Goal: Transaction & Acquisition: Book appointment/travel/reservation

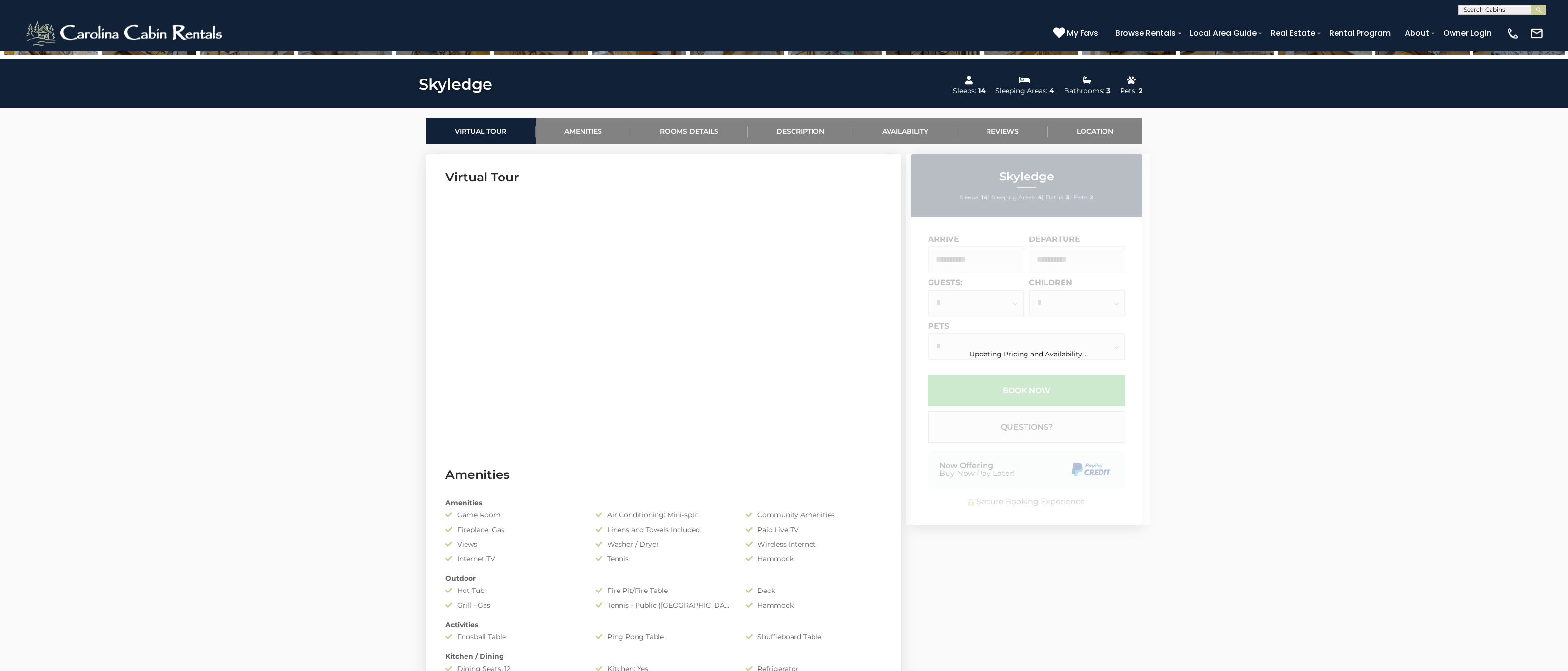
scroll to position [398, 0]
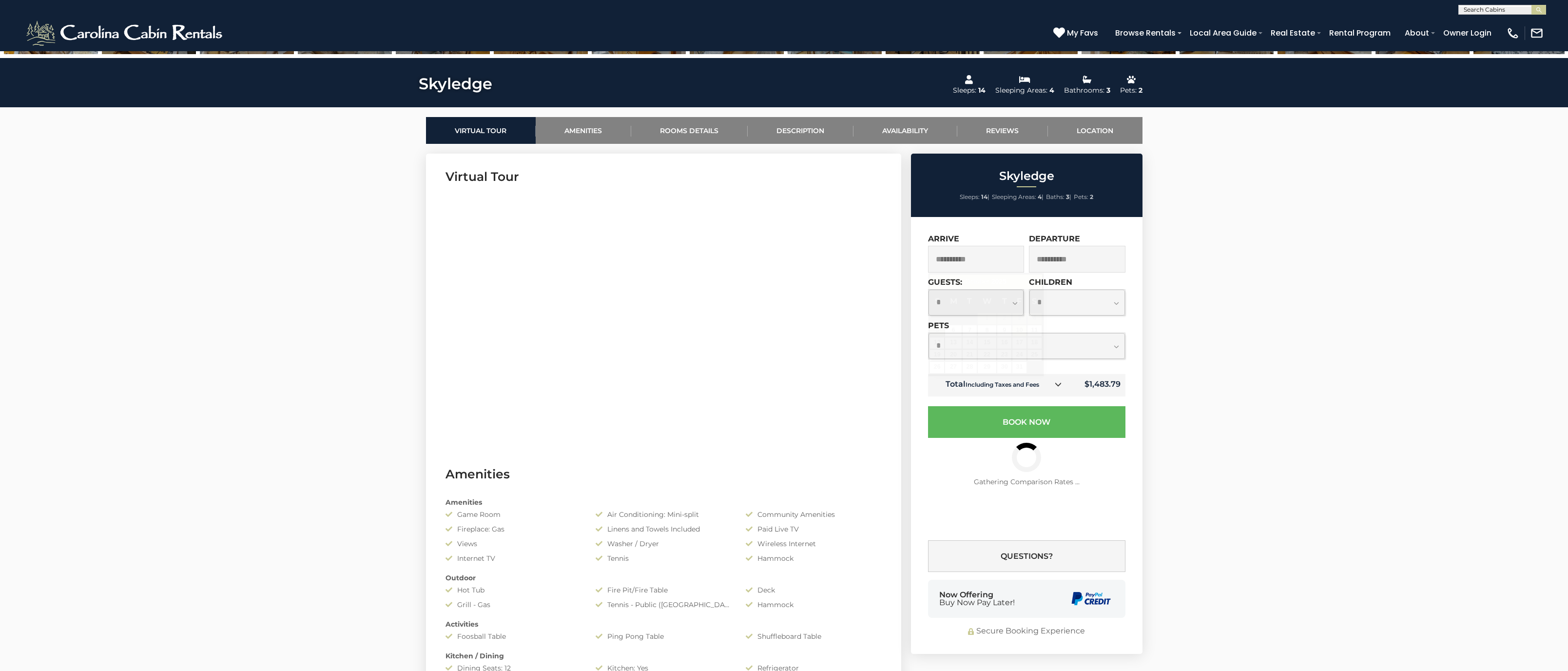
click at [979, 260] on input "**********" at bounding box center [976, 259] width 96 height 27
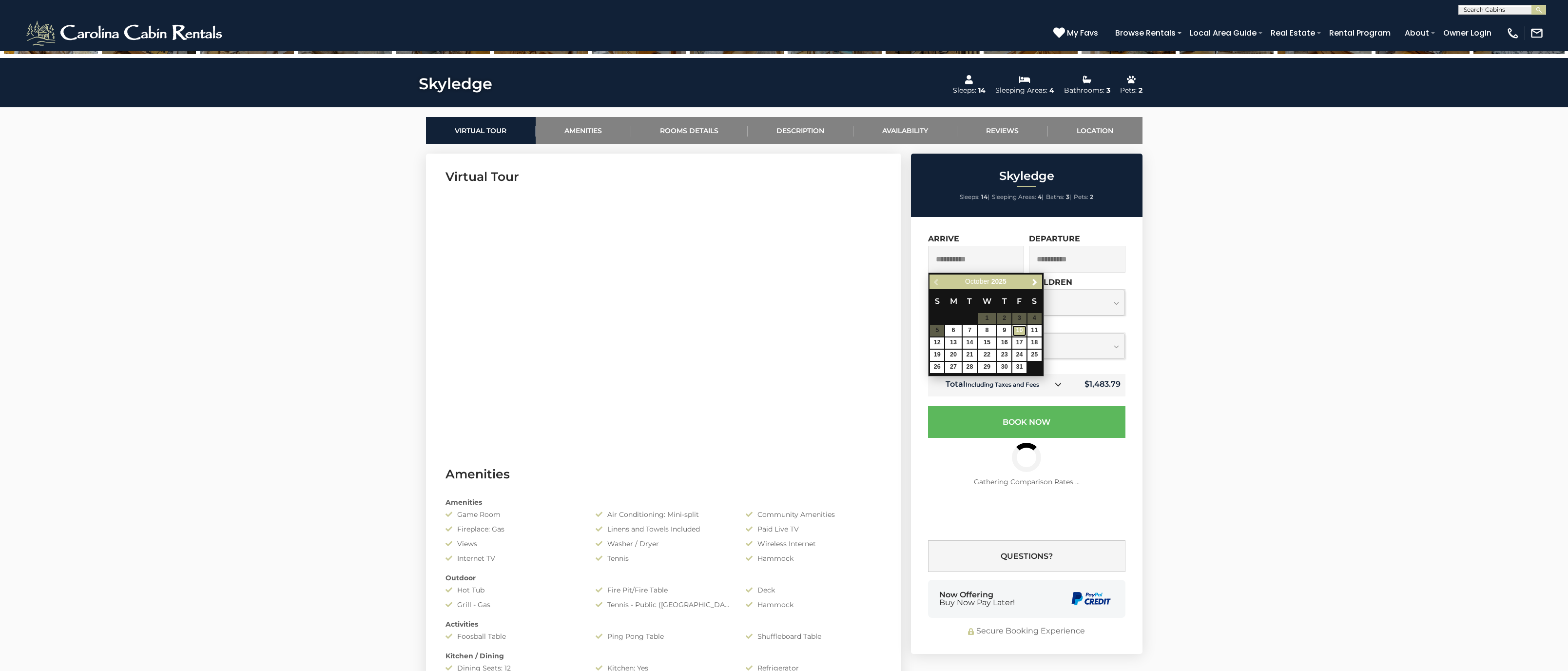
click at [1016, 333] on link "10" at bounding box center [1019, 330] width 14 height 12
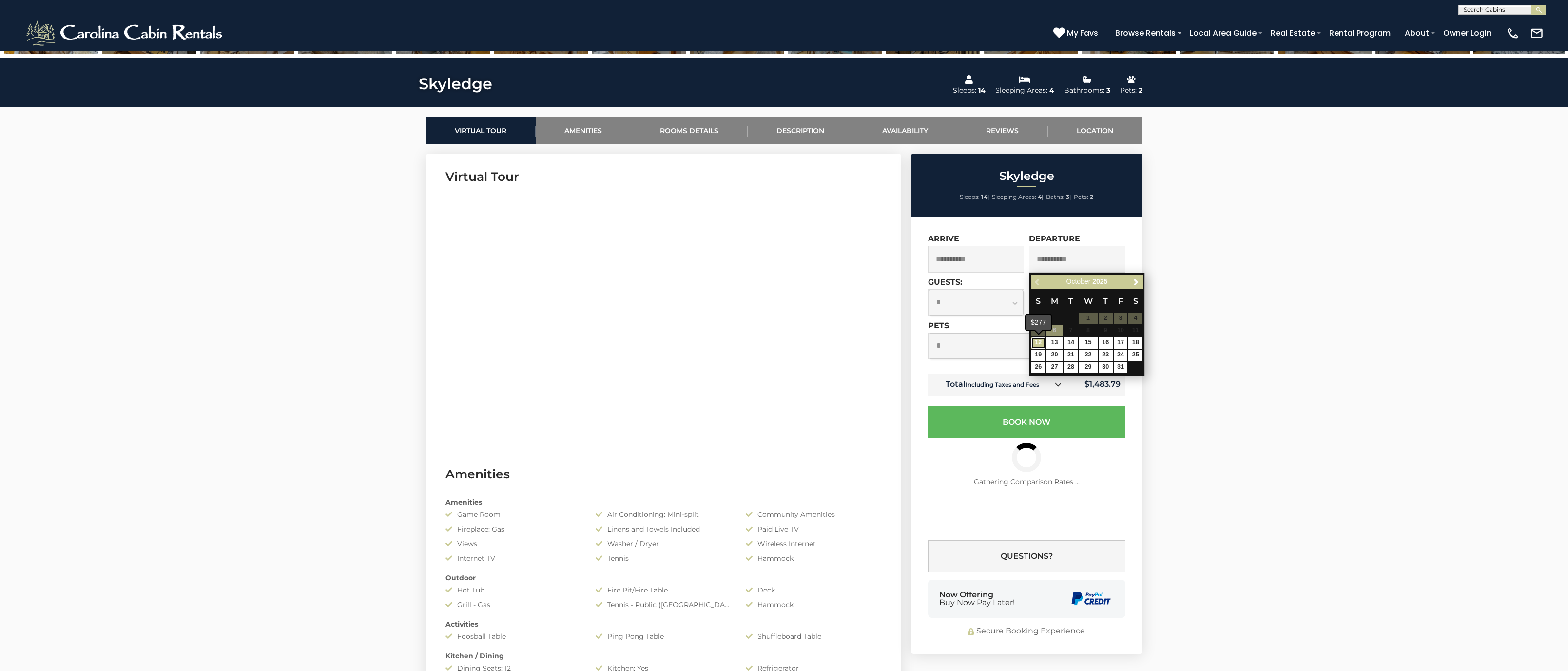
click at [1041, 344] on link "12" at bounding box center [1038, 343] width 14 height 12
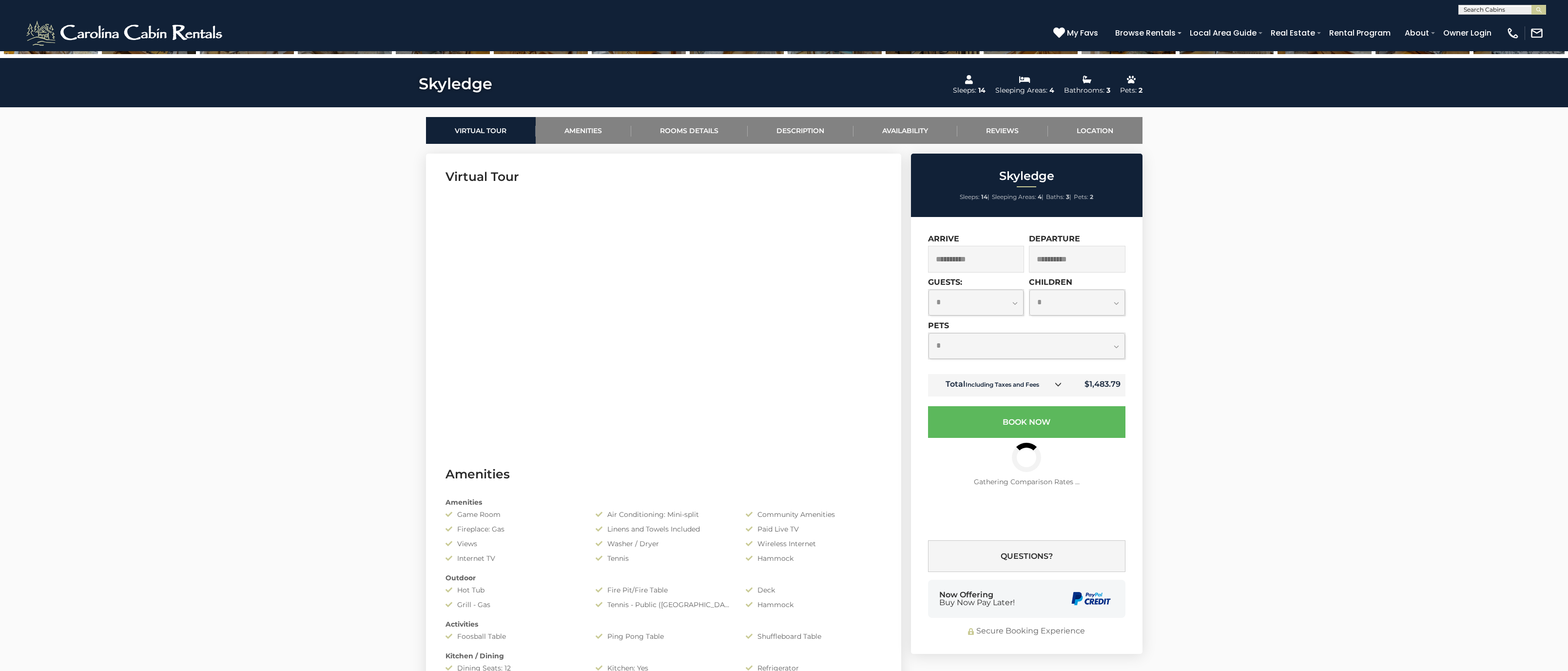
click at [928, 290] on select "**********" at bounding box center [976, 303] width 95 height 26
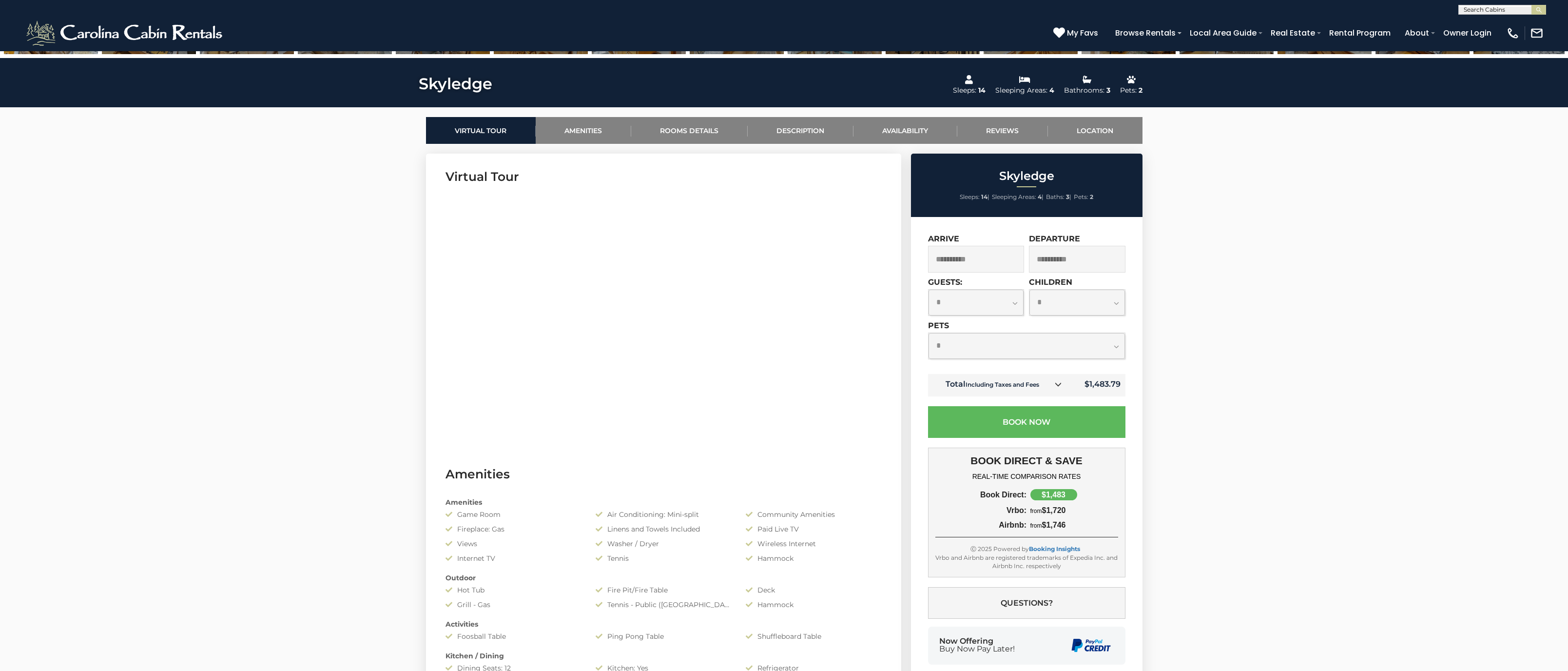
select select "*"
click option "*" at bounding box center [0, 0] width 0 height 0
click at [1029, 290] on select "**********" at bounding box center [1077, 303] width 95 height 26
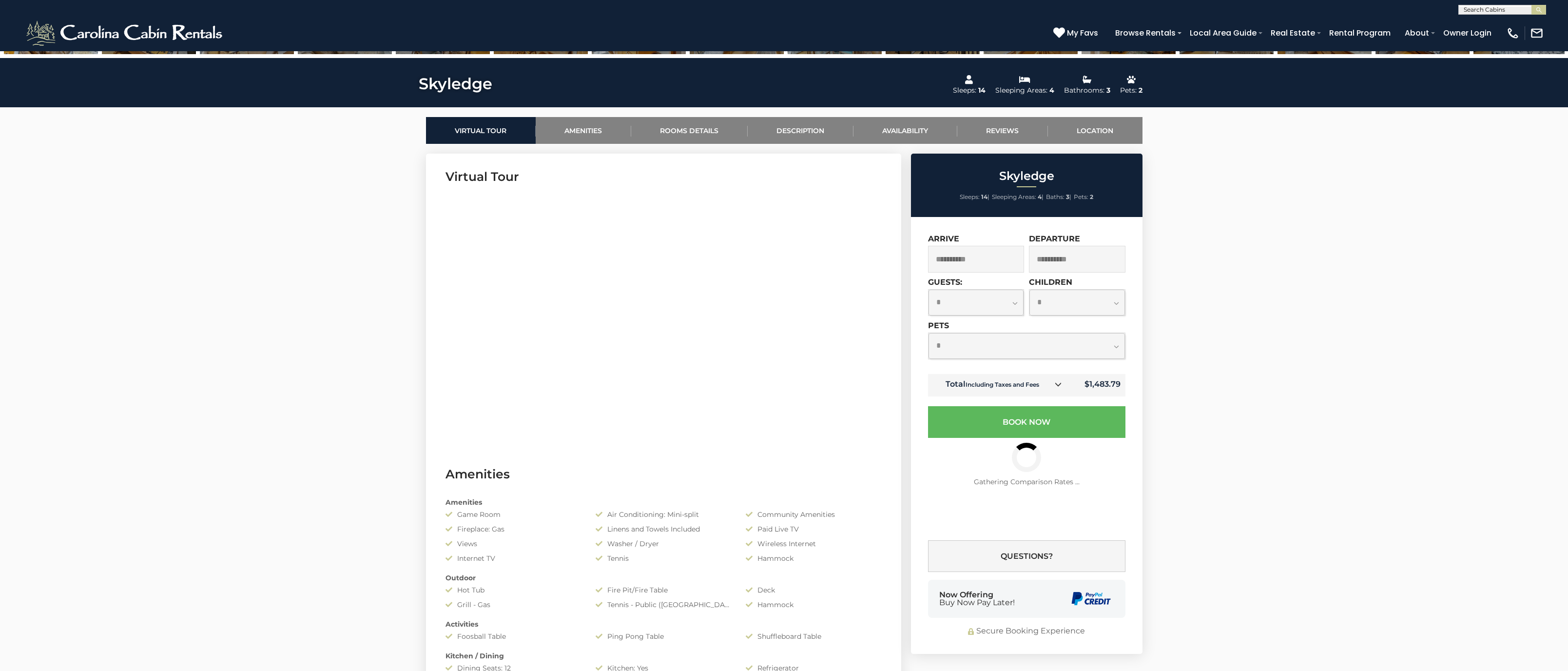
click option "*" at bounding box center [0, 0] width 0 height 0
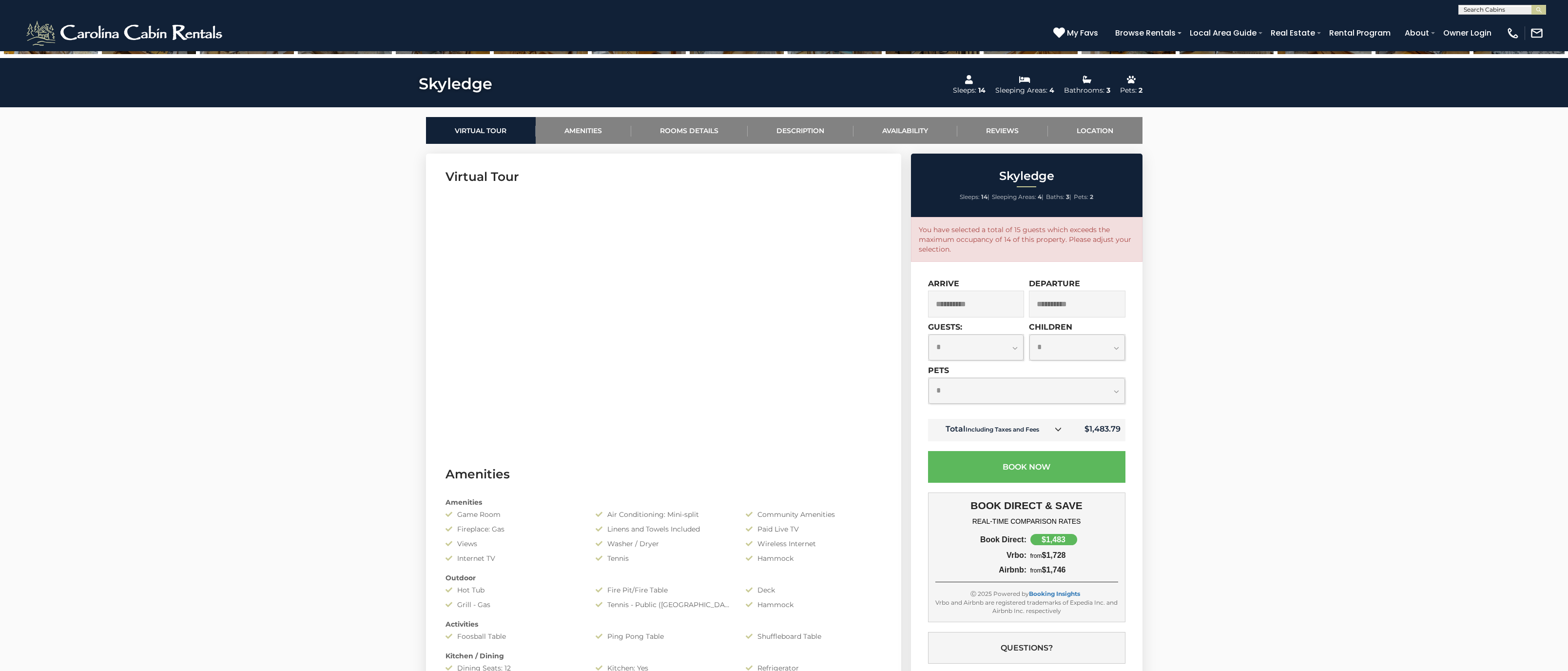
click at [1029, 334] on select "**********" at bounding box center [1077, 347] width 95 height 26
select select "*"
click option "*" at bounding box center [0, 0] width 0 height 0
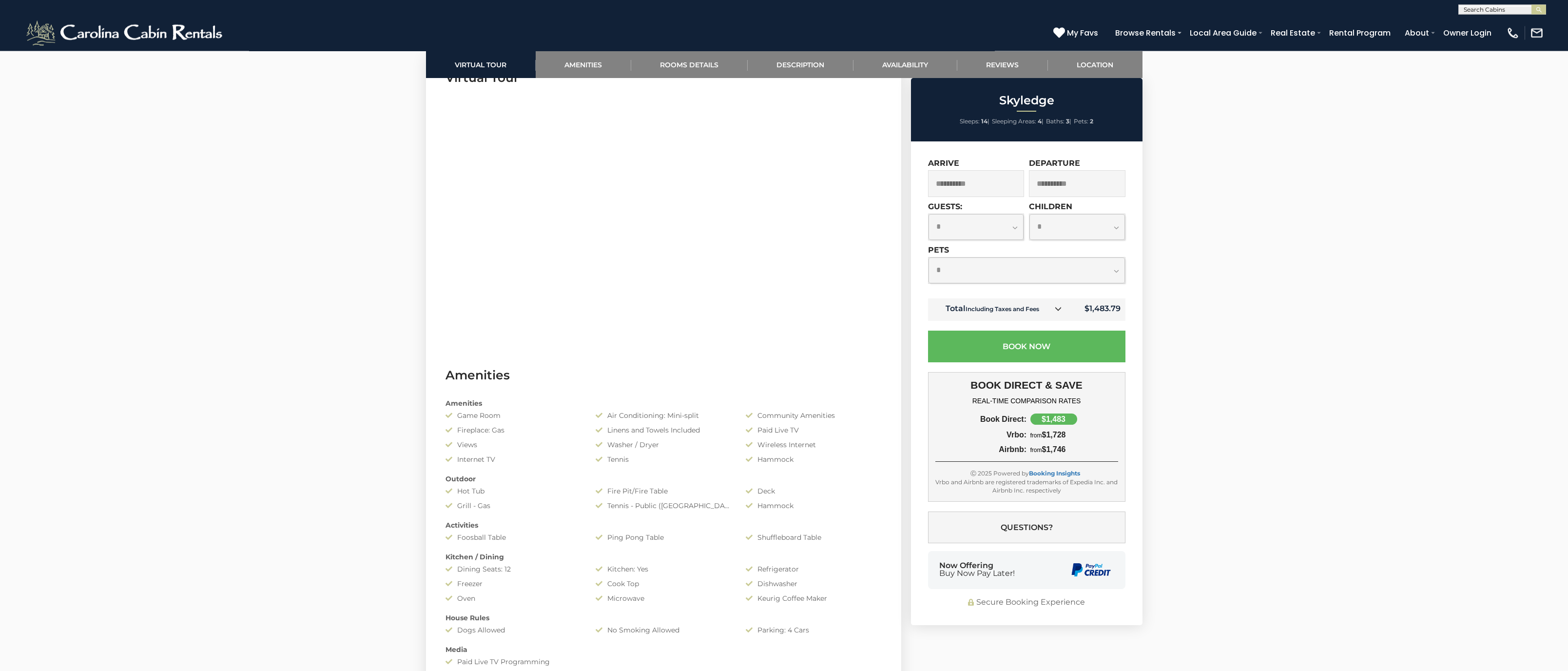
scroll to position [497, 0]
click at [1058, 311] on icon at bounding box center [1057, 308] width 7 height 7
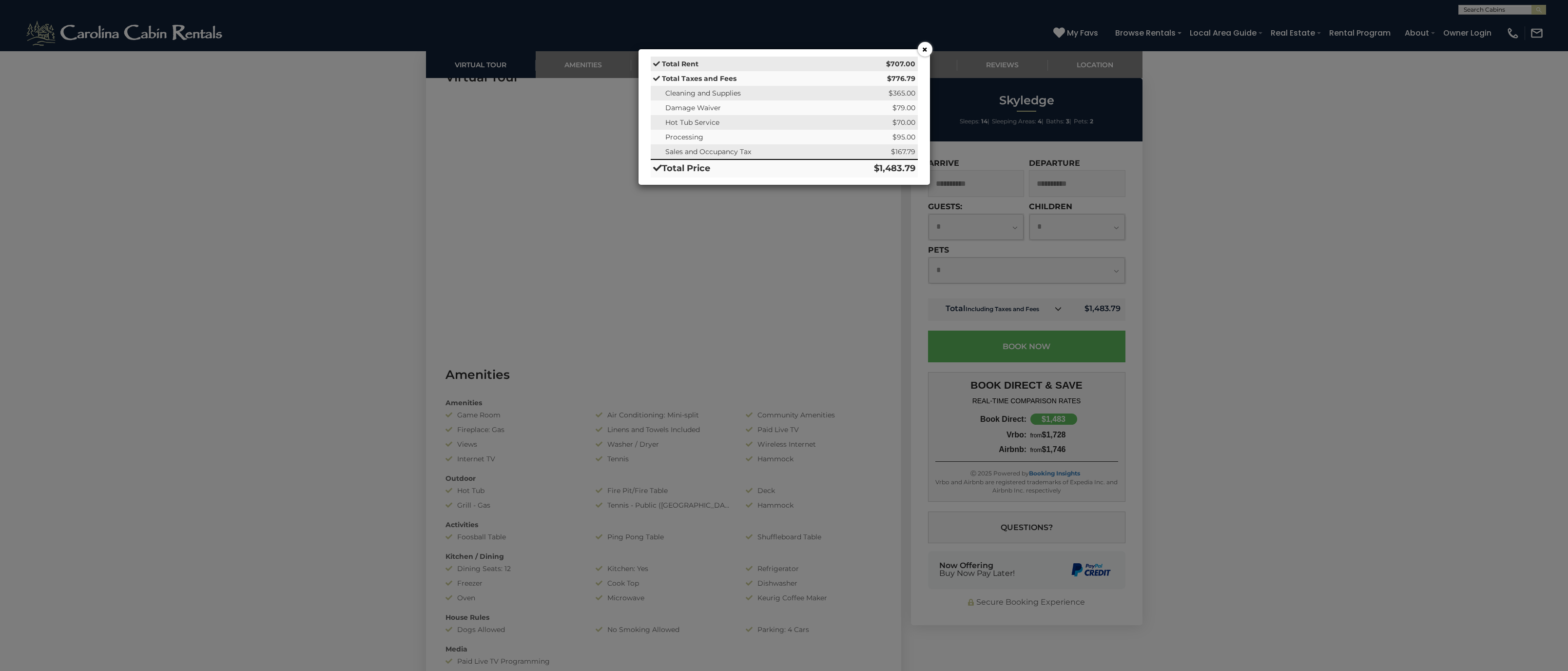
click at [1201, 300] on div "× Total Rent $707.00 Total Taxes and Fees $776.79 Cleaning and Supplies $365.00…" at bounding box center [784, 335] width 1568 height 671
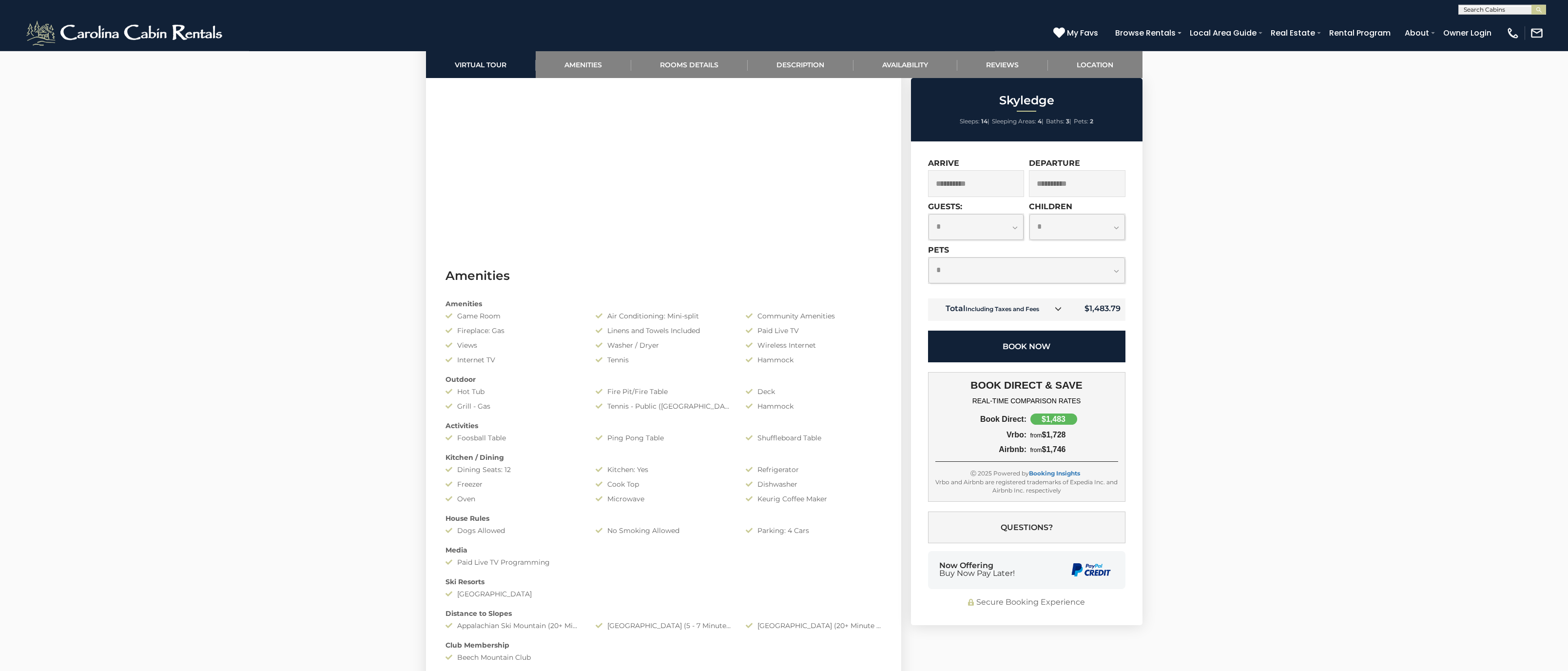
scroll to position [597, 0]
click at [1054, 308] on link at bounding box center [1058, 309] width 12 height 12
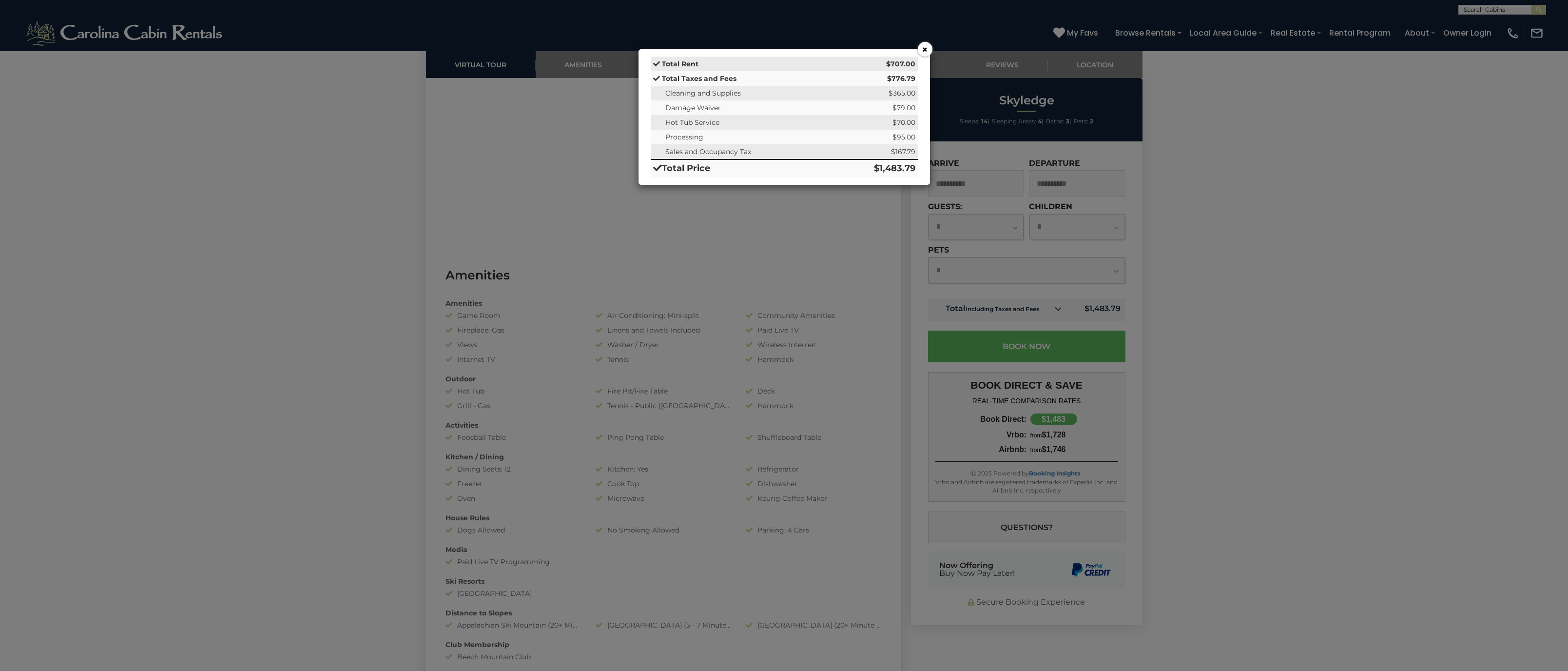
click at [924, 45] on button "×" at bounding box center [925, 49] width 15 height 15
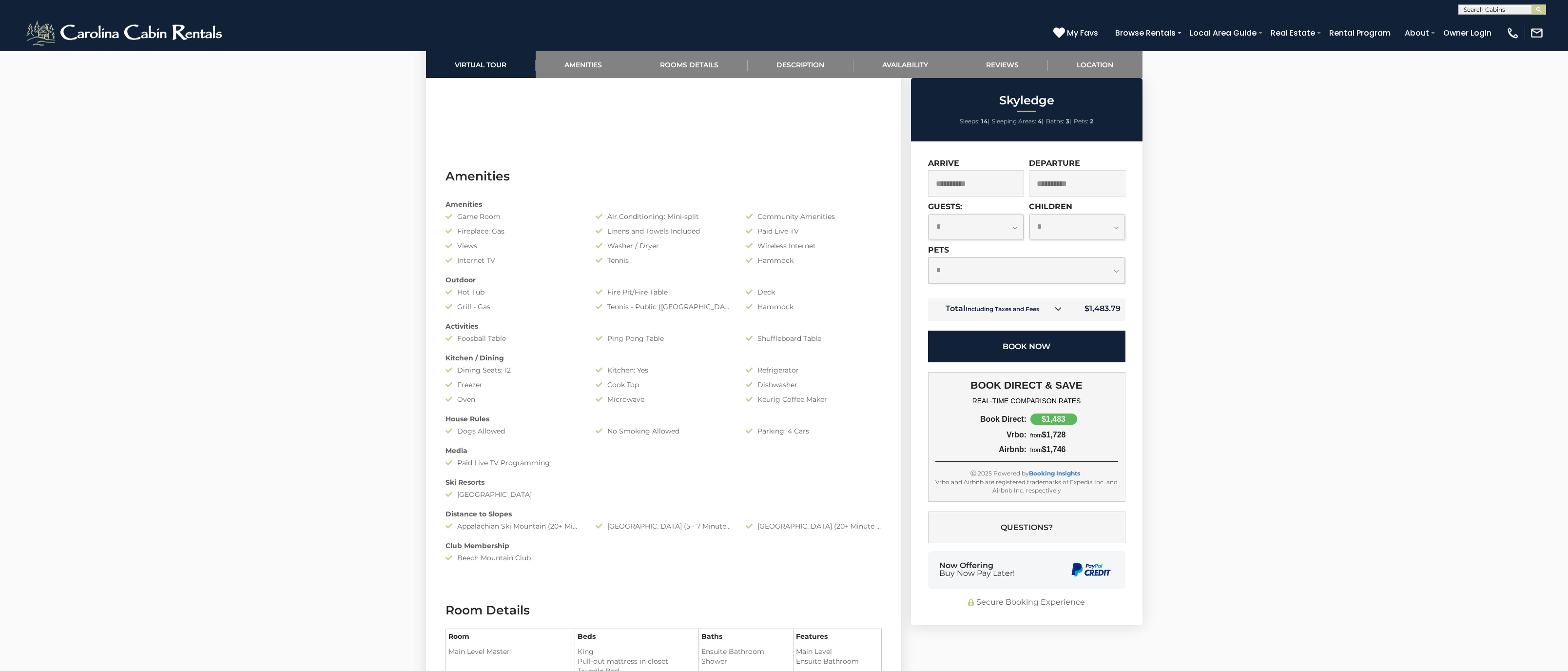
scroll to position [696, 0]
click at [1080, 337] on button "Book Now" at bounding box center [1027, 346] width 197 height 32
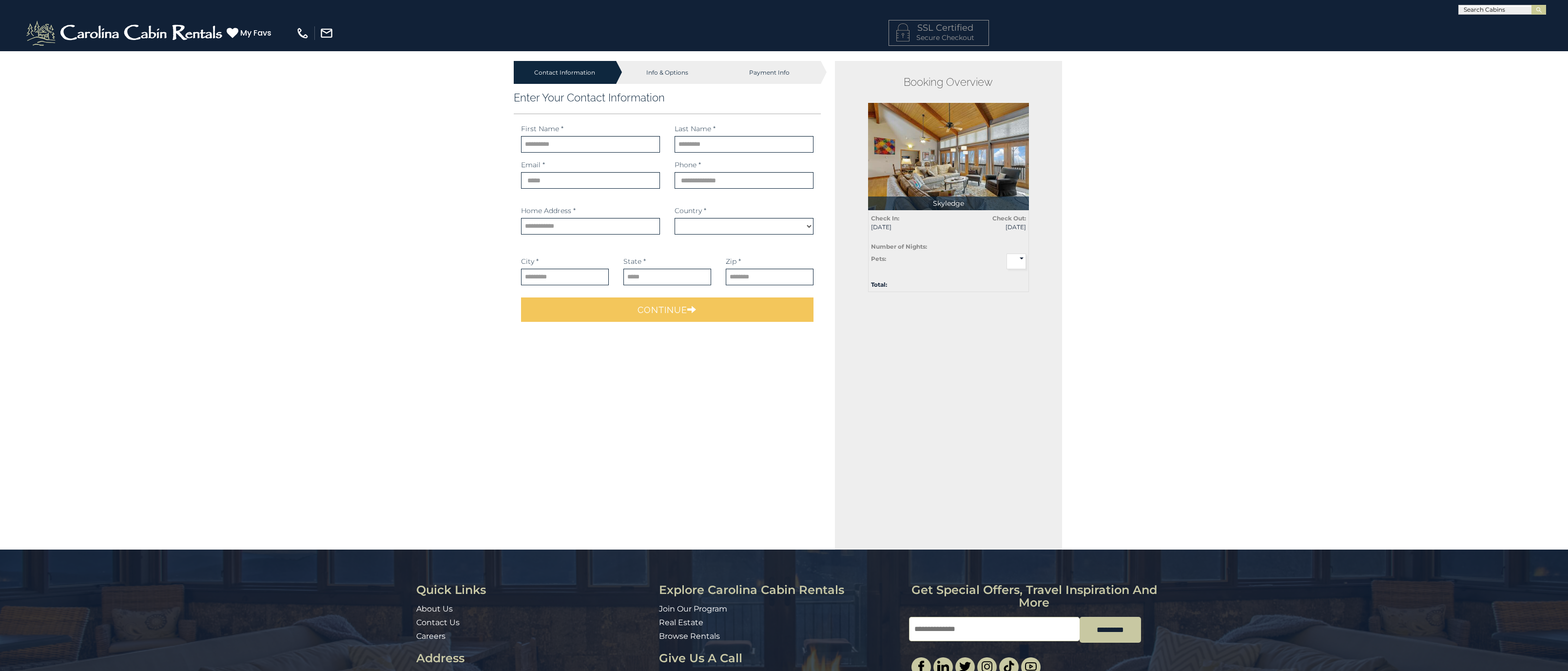
select select "*********"
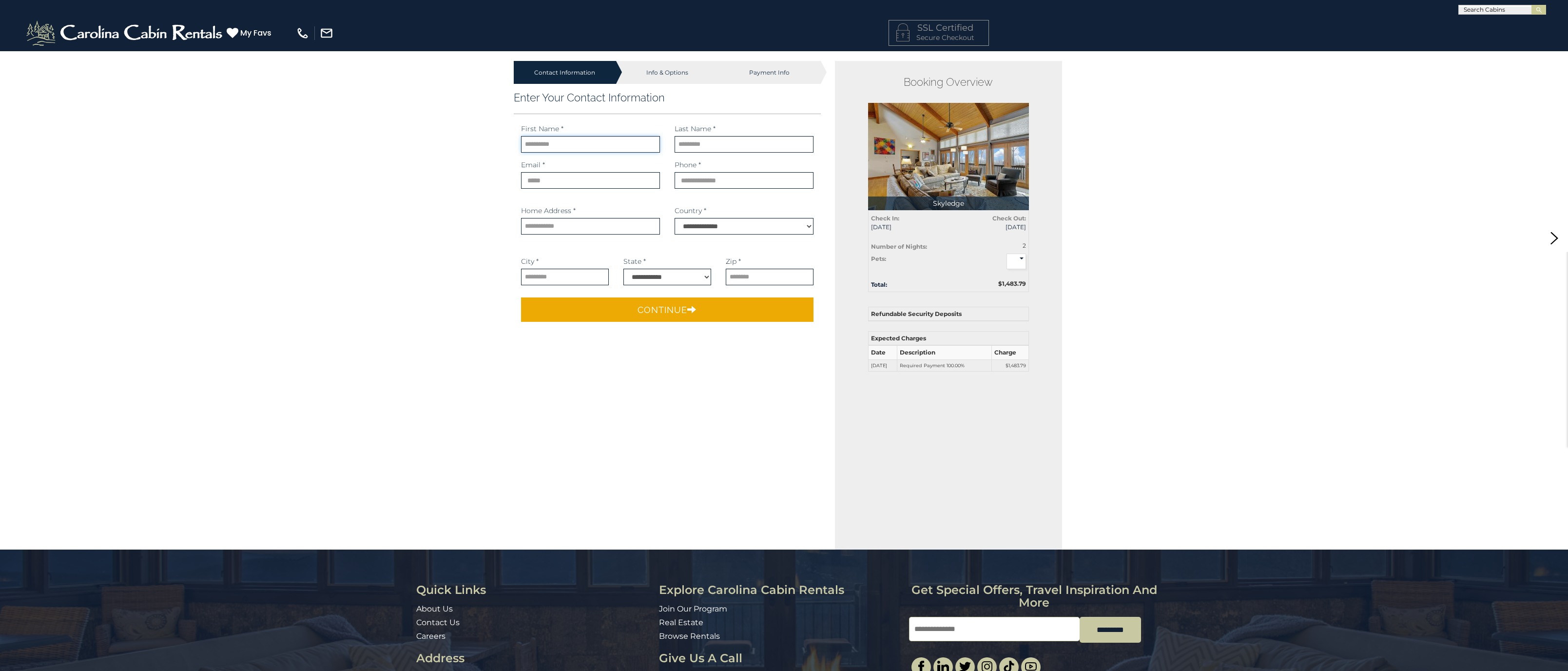
click at [574, 151] on input "text" at bounding box center [590, 145] width 139 height 17
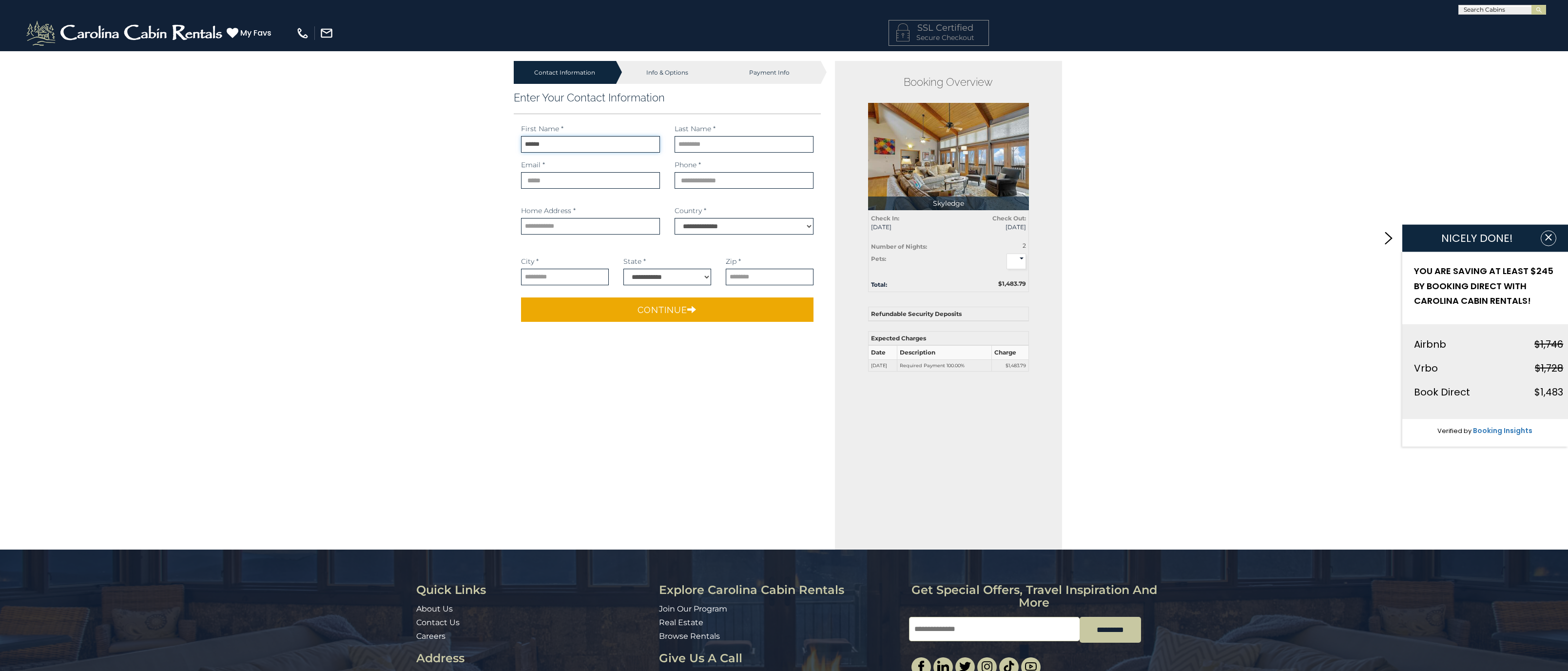
type input "******"
type input "********"
type input "**********"
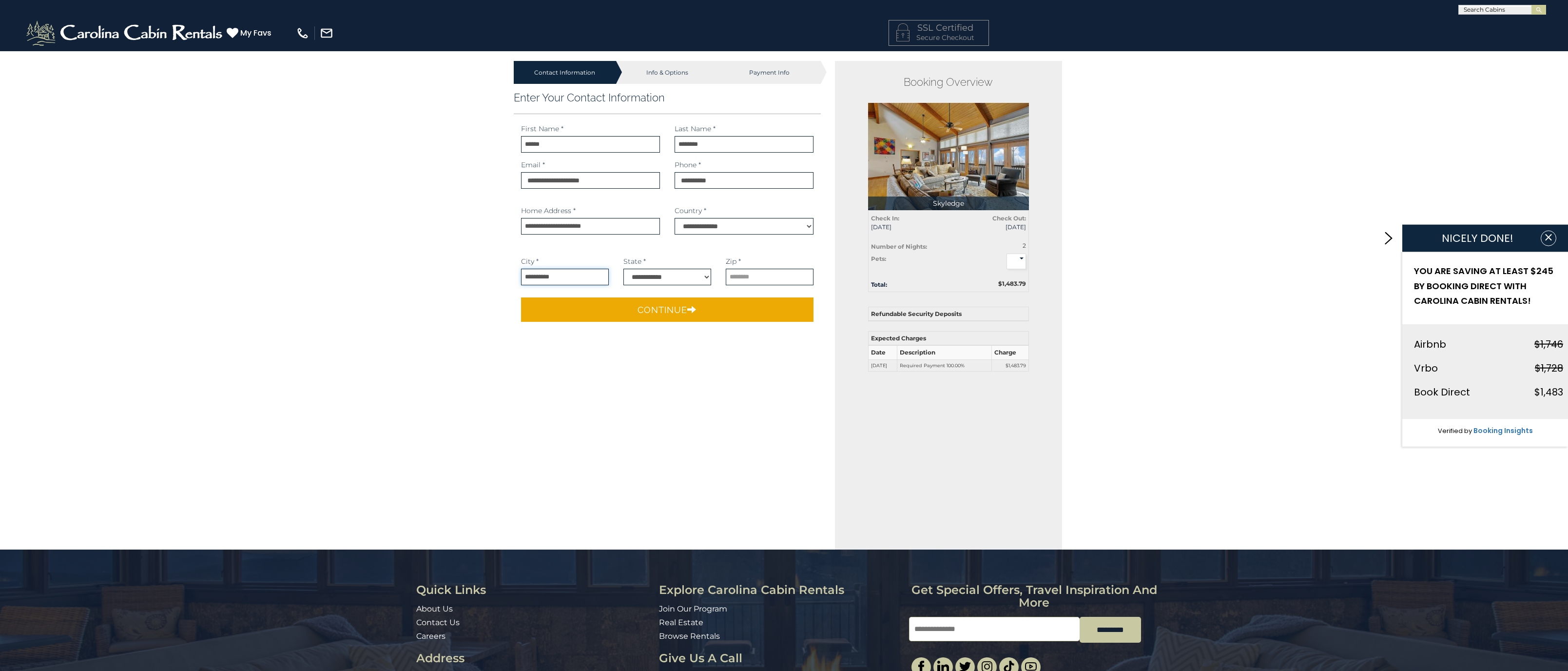
type input "**********"
select select "**"
type input "*****"
click at [1142, 415] on div "Contact Information Info & Options Payment Info 1. Guest Information Enter Your…" at bounding box center [784, 402] width 1568 height 703
click at [1007, 253] on select "* * *" at bounding box center [1016, 261] width 19 height 15
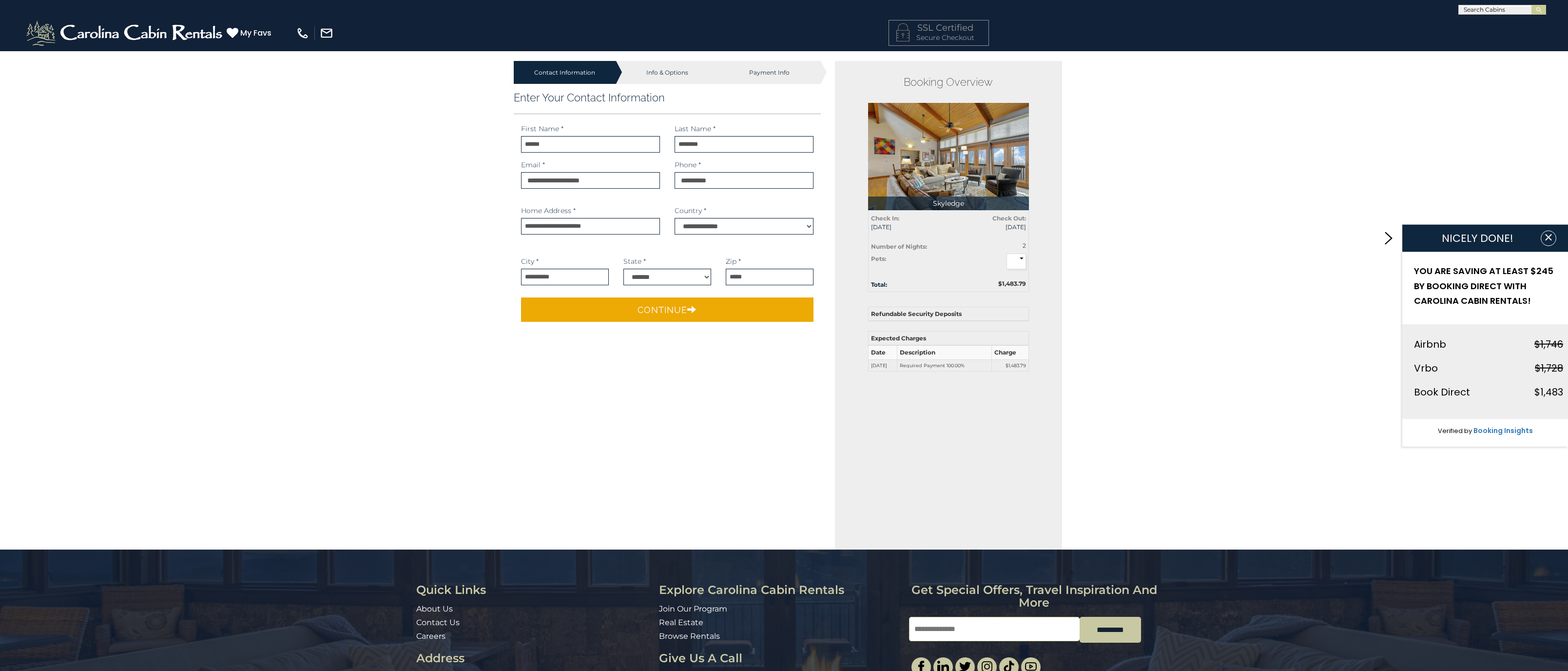
select select
click option "*" at bounding box center [0, 0] width 0 height 0
click at [1168, 235] on div "Contact Information Info & Options Payment Info 1. Guest Information Enter Your…" at bounding box center [784, 402] width 1568 height 703
click at [1546, 235] on icon "button" at bounding box center [1548, 237] width 6 height 6
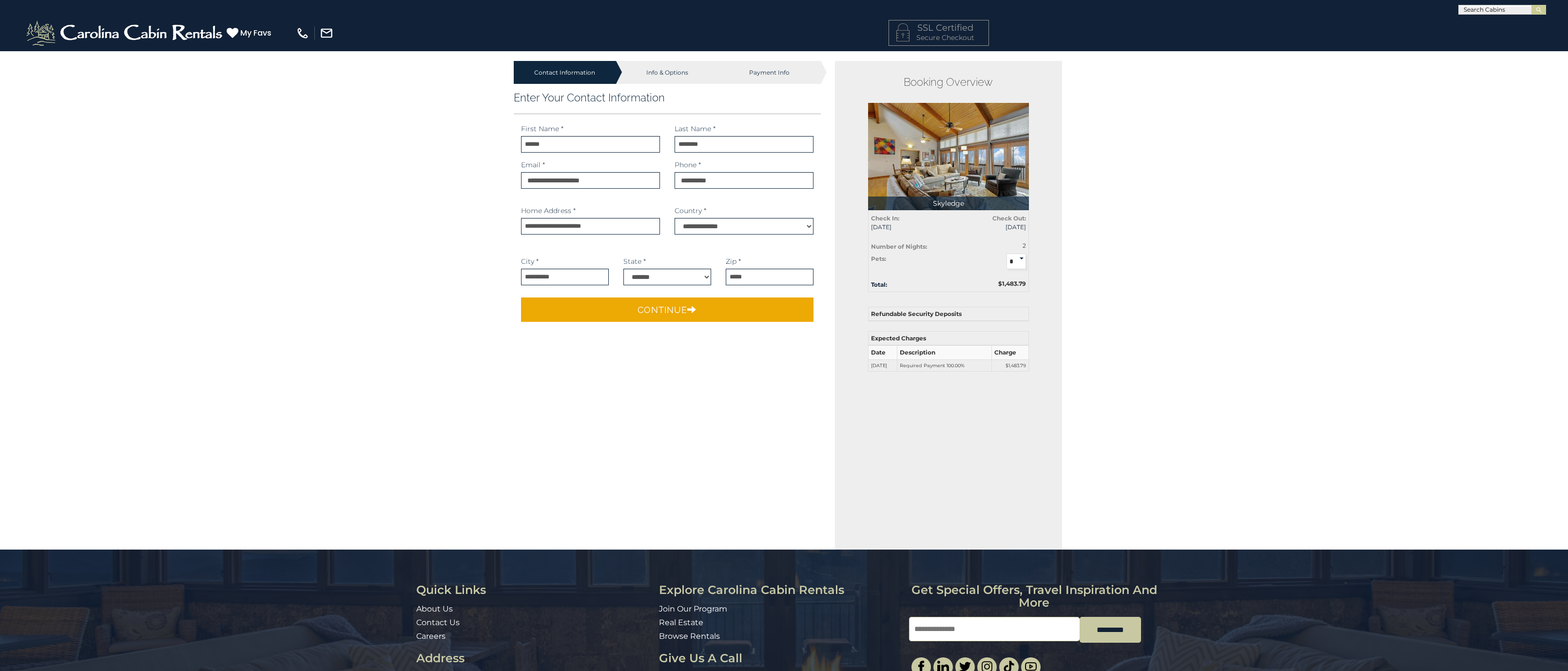
click at [1408, 295] on div "Contact Information Info & Options Payment Info 1. Guest Information Enter Your…" at bounding box center [784, 402] width 1568 height 703
click at [947, 203] on p "Skyledge" at bounding box center [948, 203] width 161 height 14
copy p "Skyledge"
click at [1204, 270] on div "Contact Information Info & Options Payment Info 1. Guest Information Enter Your…" at bounding box center [784, 402] width 1568 height 703
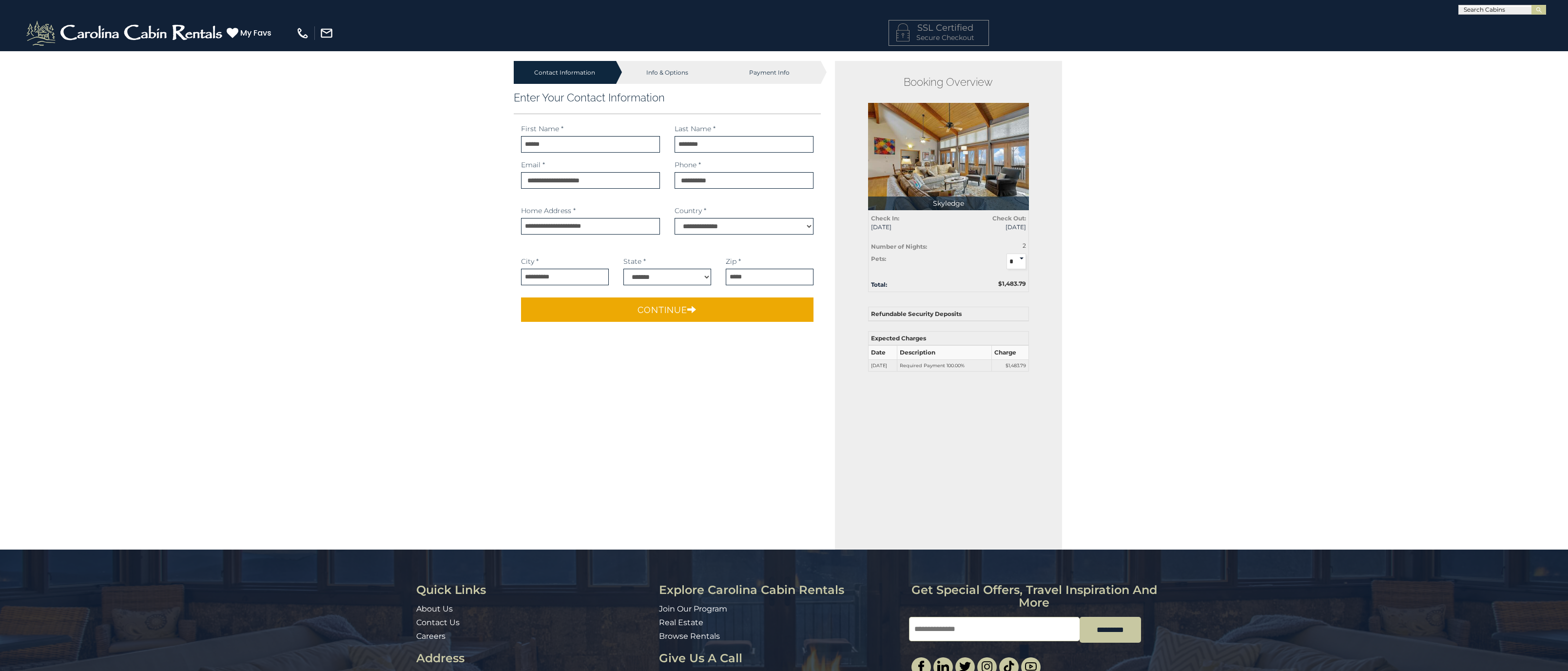
click at [1227, 233] on div "Contact Information Info & Options Payment Info 1. Guest Information Enter Your…" at bounding box center [784, 402] width 1568 height 703
click at [782, 386] on main "Contact Information Info & Options Payment Info 1. Guest Information ******" at bounding box center [784, 300] width 570 height 498
drag, startPoint x: 693, startPoint y: 180, endPoint x: 707, endPoint y: 181, distance: 14.0
click at [707, 181] on input "phone" at bounding box center [744, 180] width 139 height 17
drag, startPoint x: 729, startPoint y: 179, endPoint x: 664, endPoint y: 181, distance: 65.0
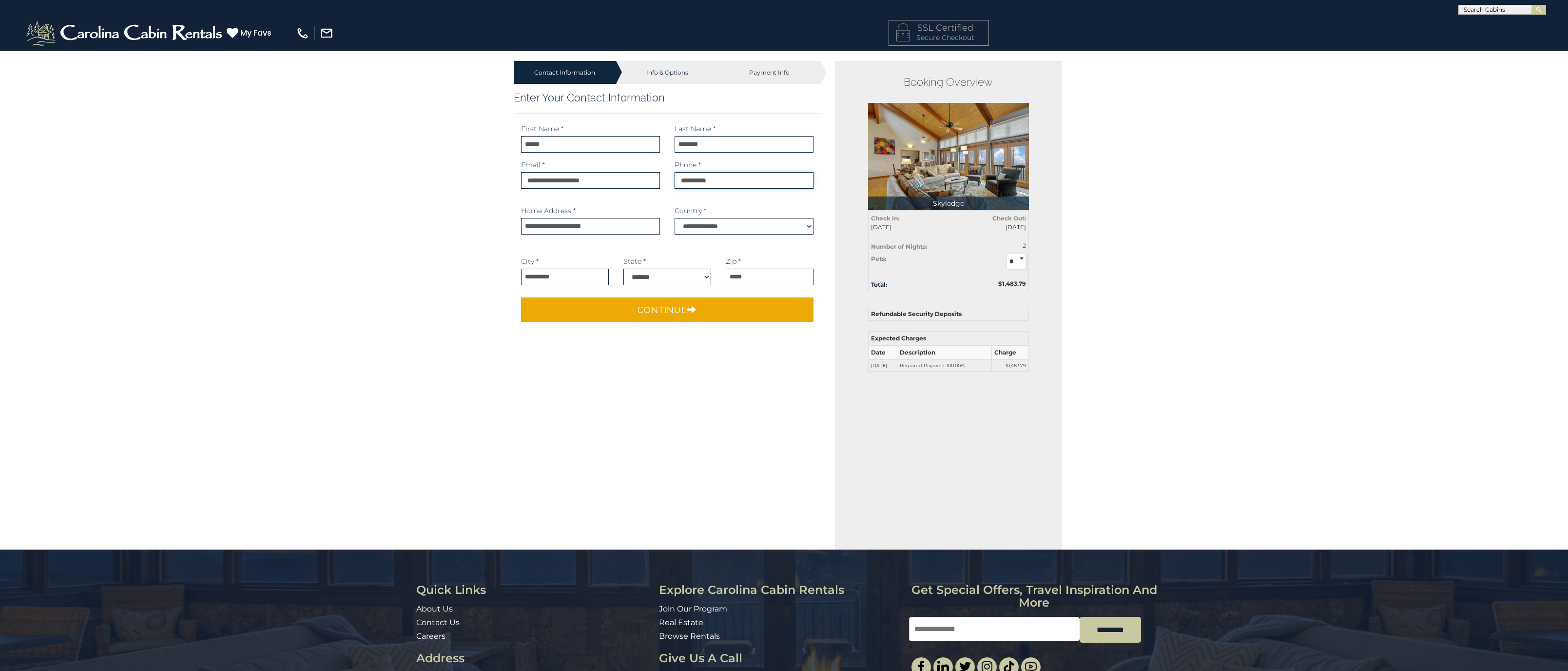
click at [675, 181] on input "phone" at bounding box center [744, 180] width 139 height 17
type input "**********"
click at [432, 186] on div "Contact Information Info & Options Payment Info 1. Guest Information Enter Your…" at bounding box center [784, 402] width 1568 height 703
click at [692, 179] on input "phone" at bounding box center [744, 180] width 139 height 17
click at [722, 304] on button "Continue" at bounding box center [667, 310] width 293 height 25
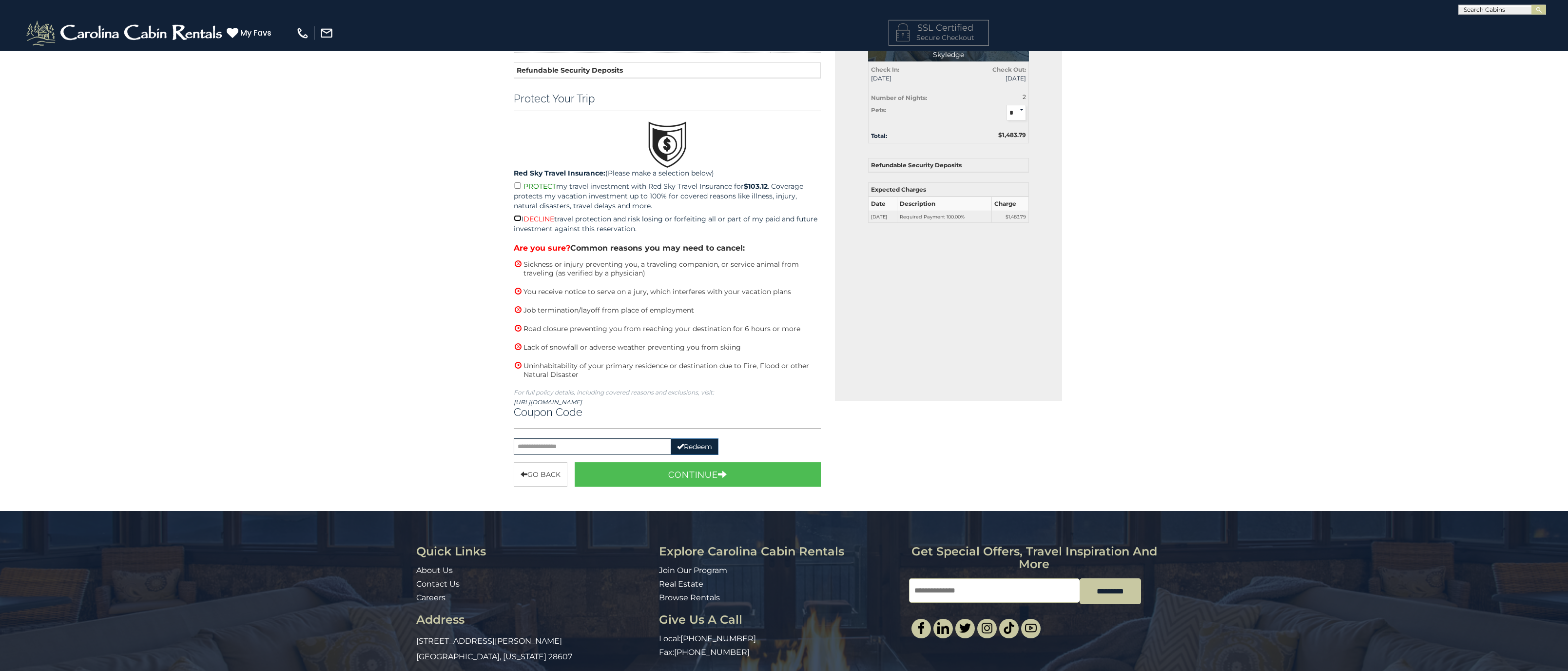
scroll to position [149, 0]
click at [550, 449] on input "text" at bounding box center [592, 446] width 157 height 17
click at [1368, 109] on div "Contact Information Info & Options Payment Info 1. Guest Information Enter Your…" at bounding box center [784, 308] width 1568 height 814
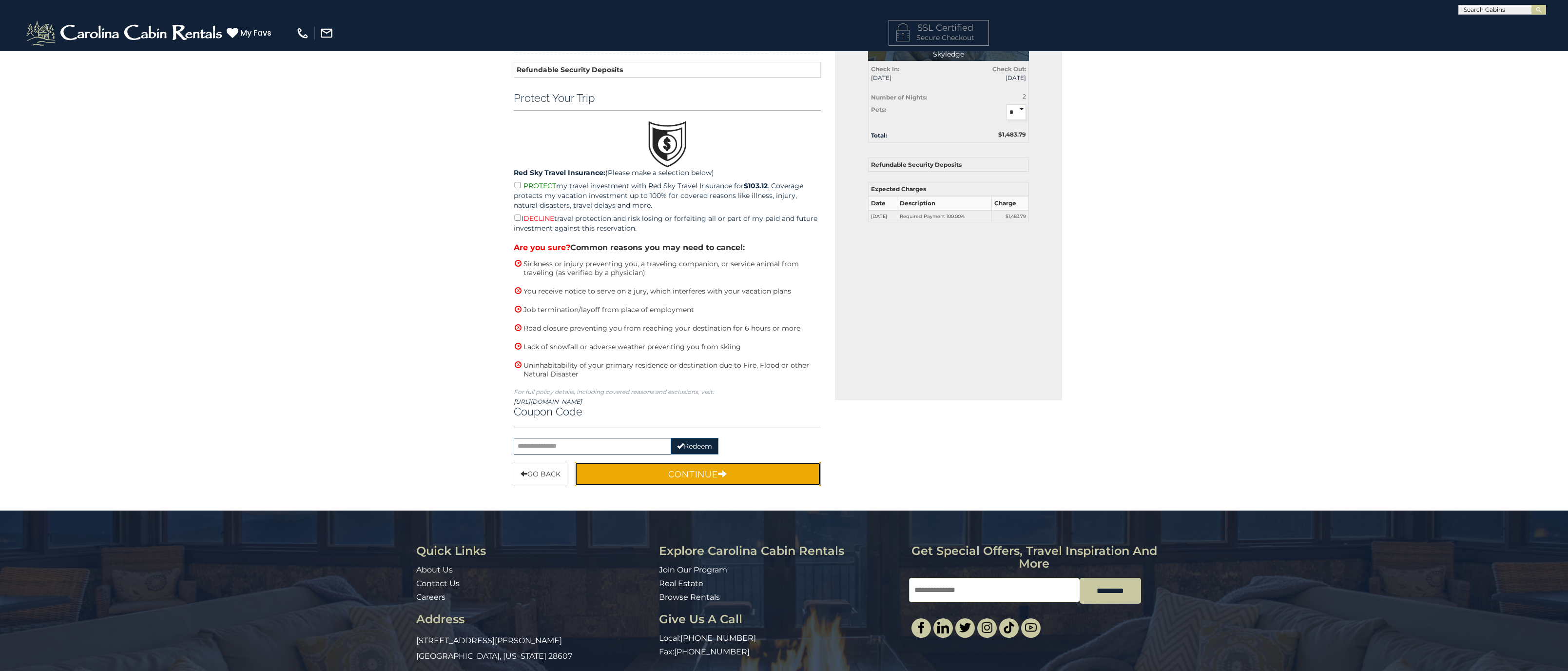
click at [675, 478] on button "Continue" at bounding box center [698, 474] width 246 height 25
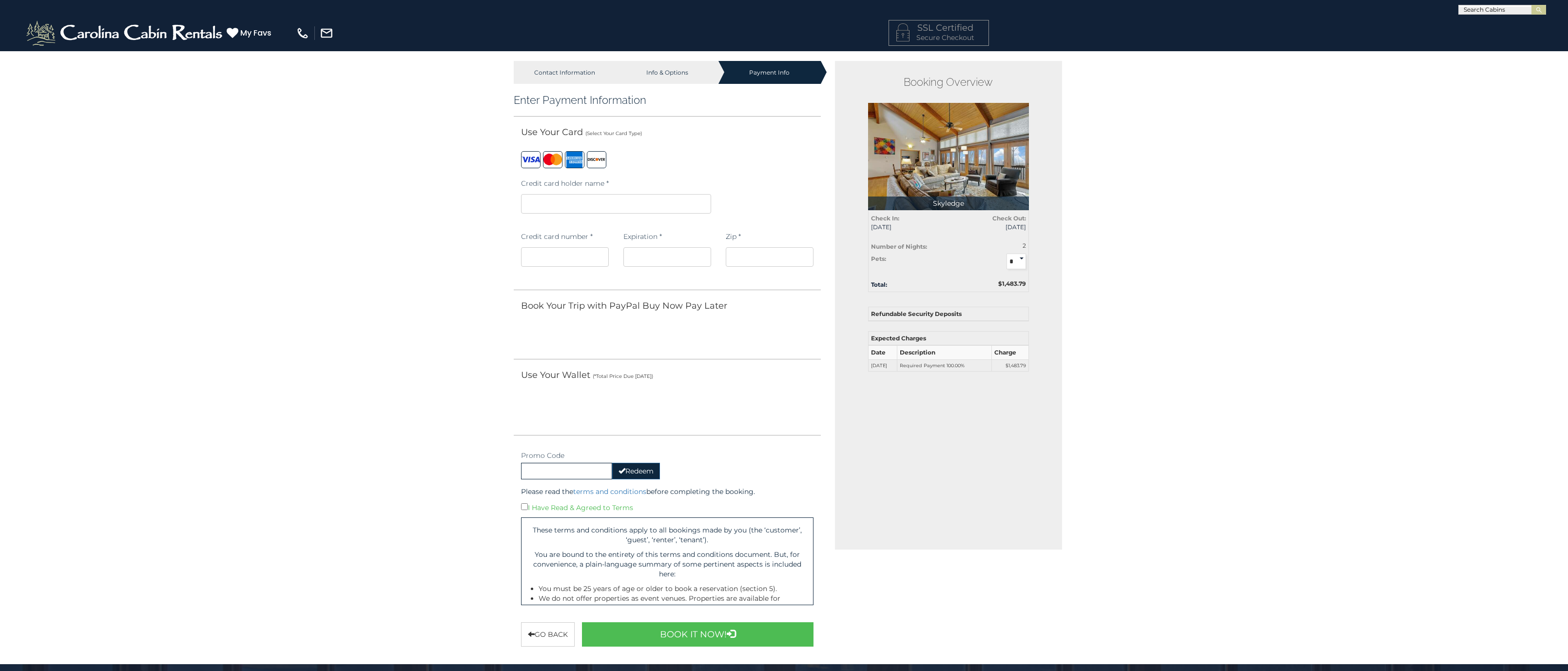
scroll to position [0, 0]
click at [608, 208] on iframe at bounding box center [615, 203] width 190 height 19
click at [777, 312] on div "Book Your Trip with PayPal Buy Now Pay Later" at bounding box center [667, 308] width 307 height 18
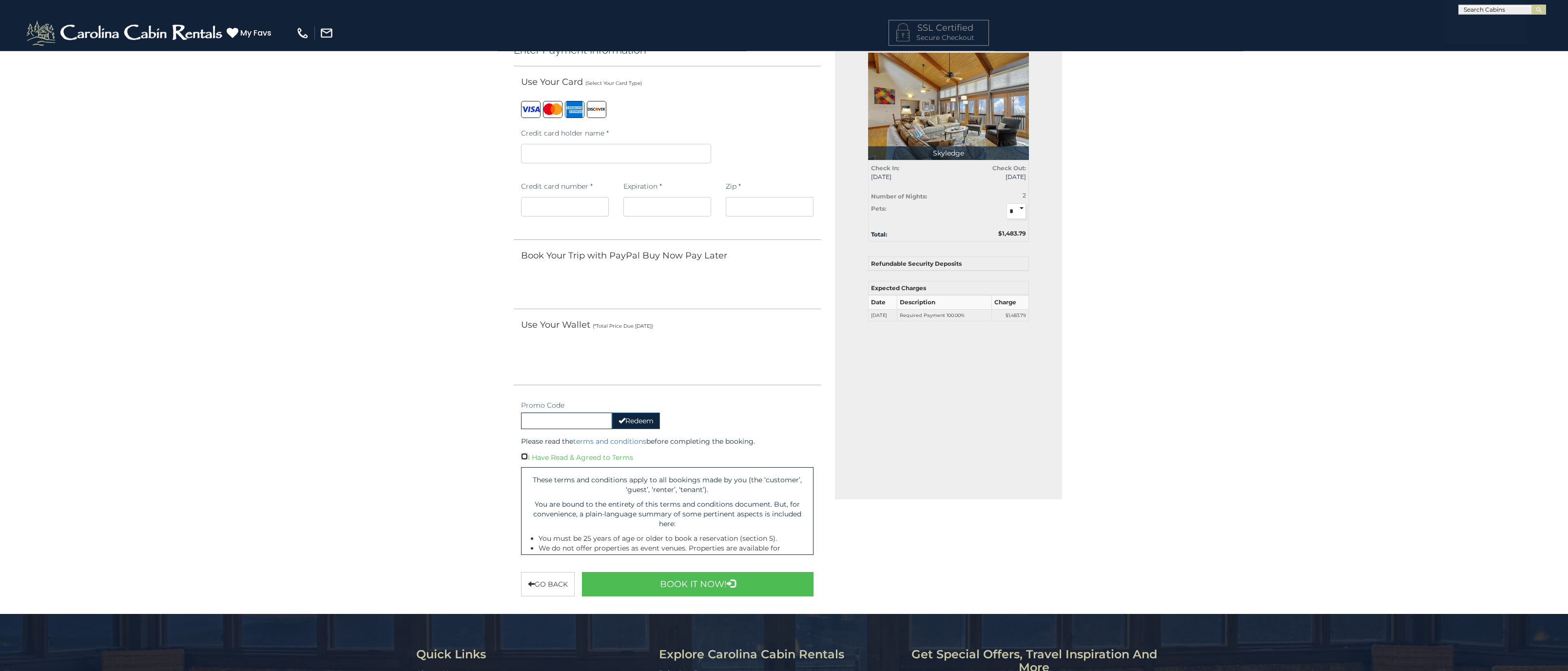
scroll to position [50, 0]
drag, startPoint x: 566, startPoint y: 546, endPoint x: 771, endPoint y: 546, distance: 205.0
click at [754, 546] on li "We do not offer properties as event venues. Properties are available for lodgin…" at bounding box center [672, 573] width 267 height 59
click at [773, 546] on li "We do not offer properties as event venues. Properties are available for lodgin…" at bounding box center [672, 573] width 267 height 59
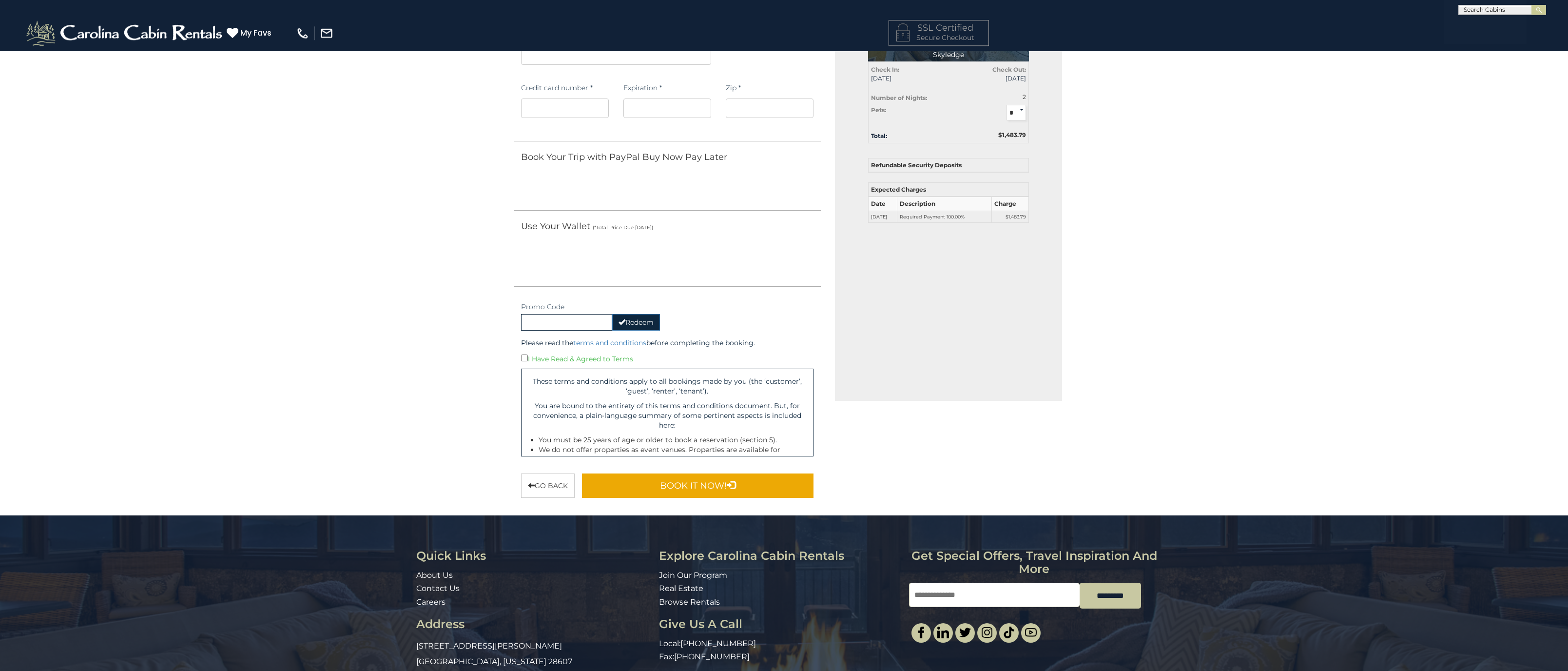
scroll to position [149, 0]
click at [719, 487] on button "Book It Now!" at bounding box center [698, 485] width 232 height 25
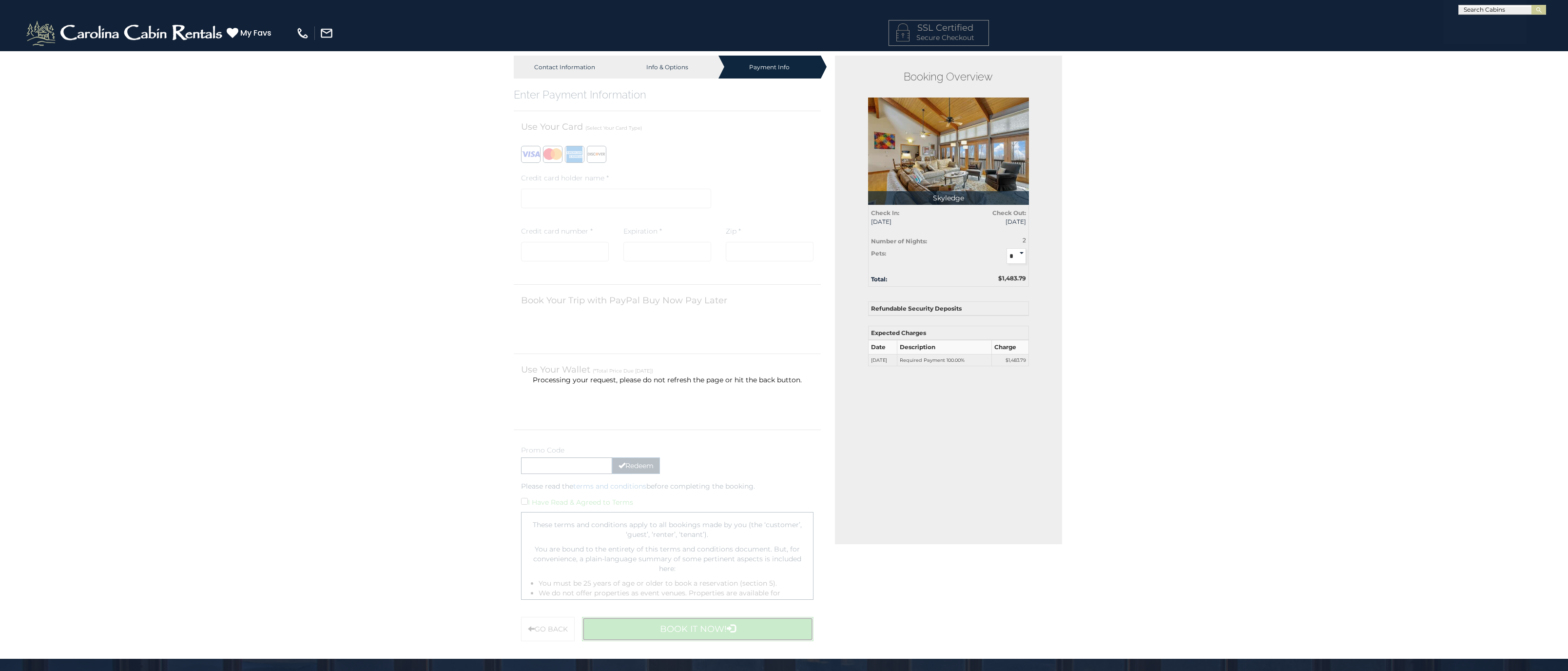
scroll to position [0, 0]
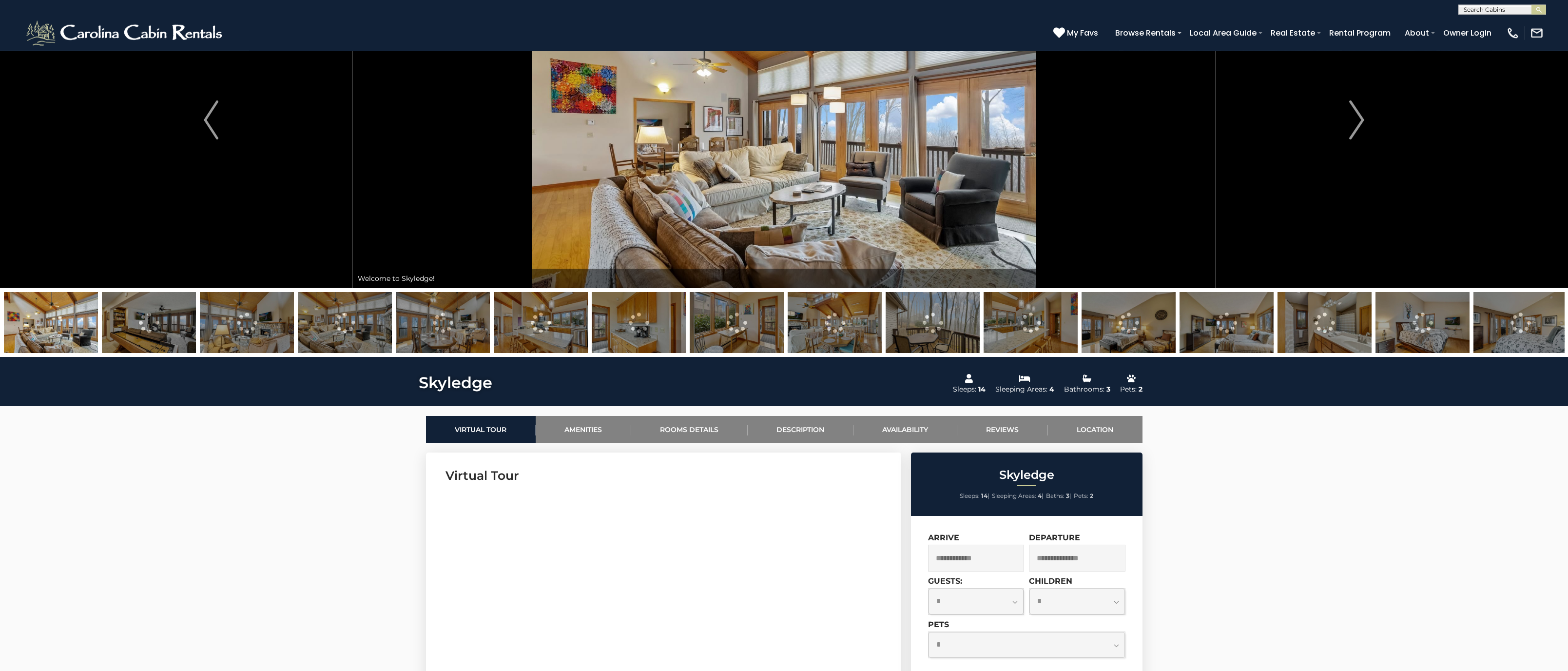
scroll to position [99, 0]
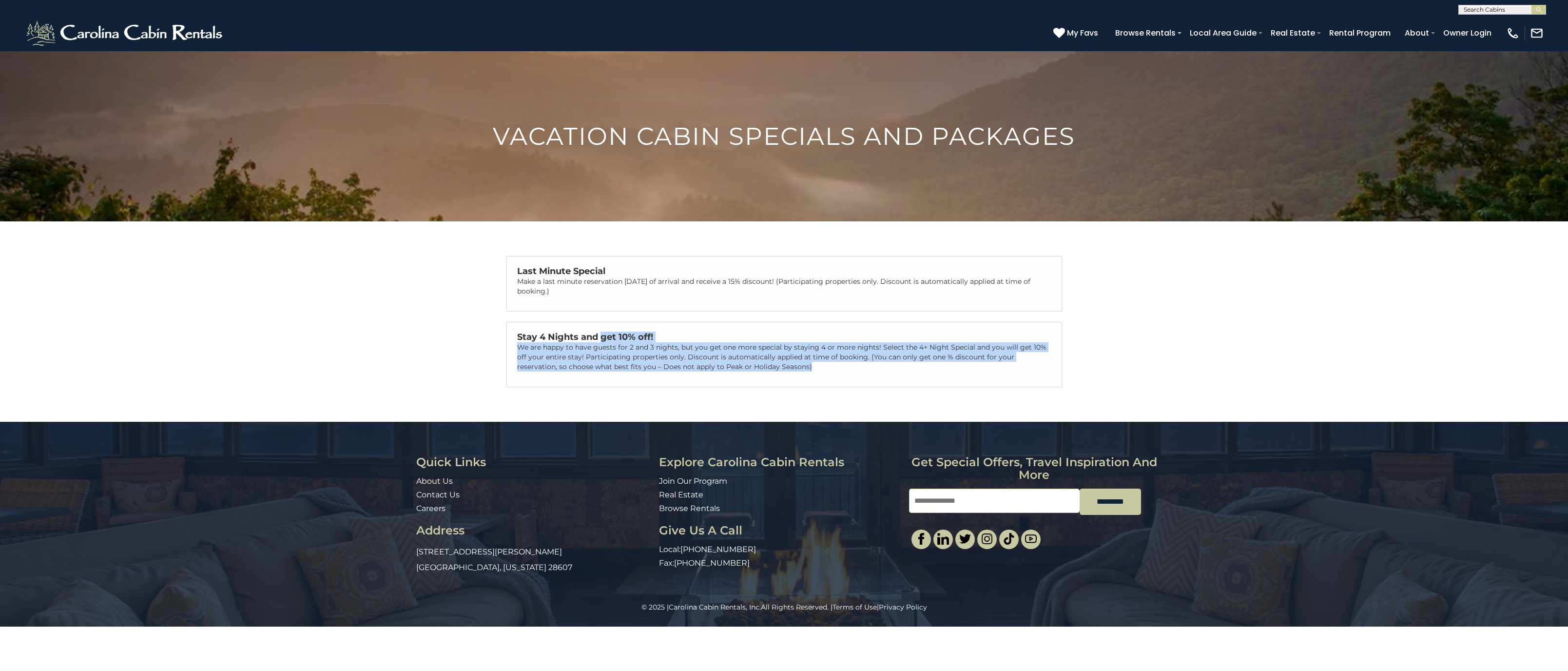
drag, startPoint x: 611, startPoint y: 335, endPoint x: 1053, endPoint y: 371, distance: 443.5
click at [1053, 371] on div "Stay 4 Nights and get 10% off! We are happy to have guests for 2 and 3 nights, …" at bounding box center [784, 354] width 554 height 65
click at [909, 361] on p "We are happy to have guests for 2 and 3 nights, but you get one more special by…" at bounding box center [784, 357] width 534 height 29
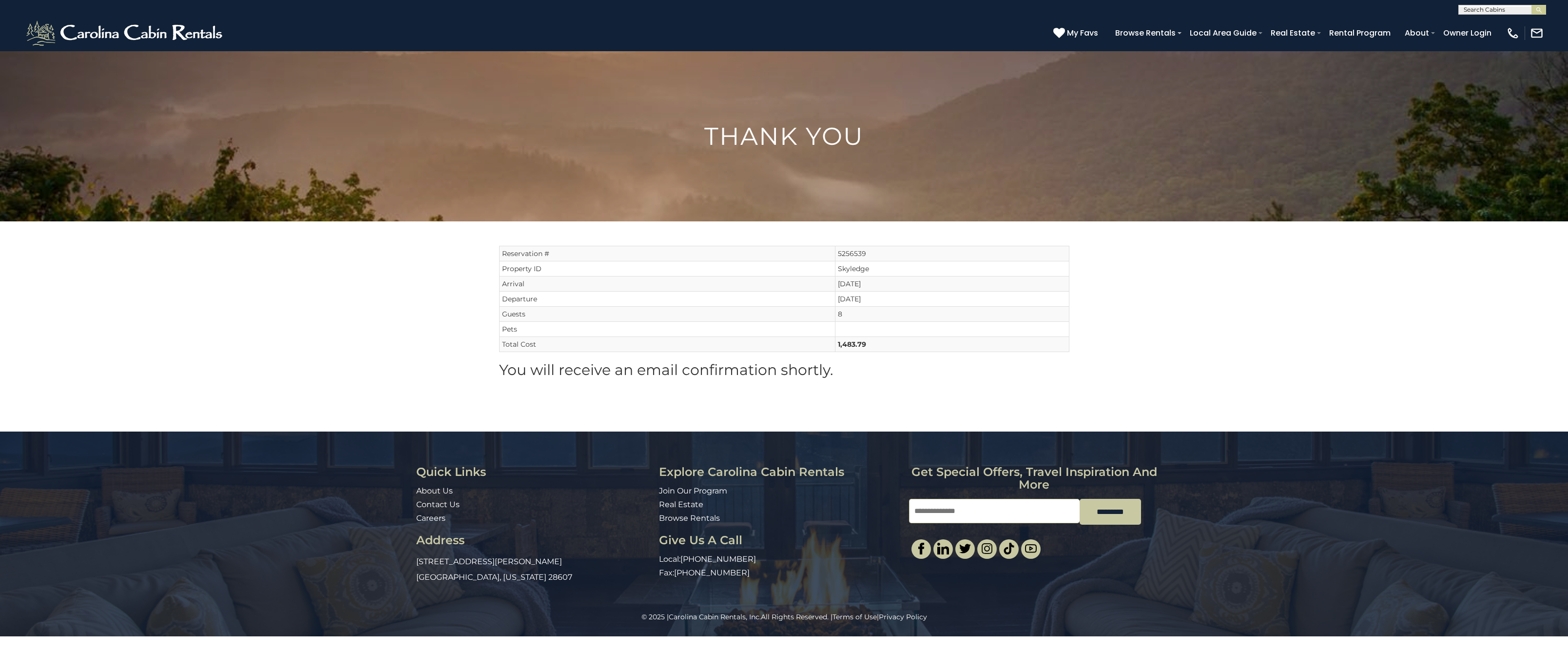
click at [1168, 277] on div "Thank You Reservation # 5256539 Property ID Skyledge Arrival [DATE] Departure […" at bounding box center [784, 241] width 1568 height 381
click at [597, 411] on section "Reservation # 5256539 Property ID Skyledge Arrival [DATE] Departure [DATE] 8" at bounding box center [784, 326] width 570 height 210
click at [277, 381] on div "Thank You Reservation # 5256539 Property ID Skyledge Arrival [DATE] Departure […" at bounding box center [784, 241] width 1568 height 381
drag, startPoint x: 866, startPoint y: 346, endPoint x: 821, endPoint y: 347, distance: 45.0
click at [821, 347] on tr "Total Cost 1,483.79" at bounding box center [784, 344] width 570 height 15
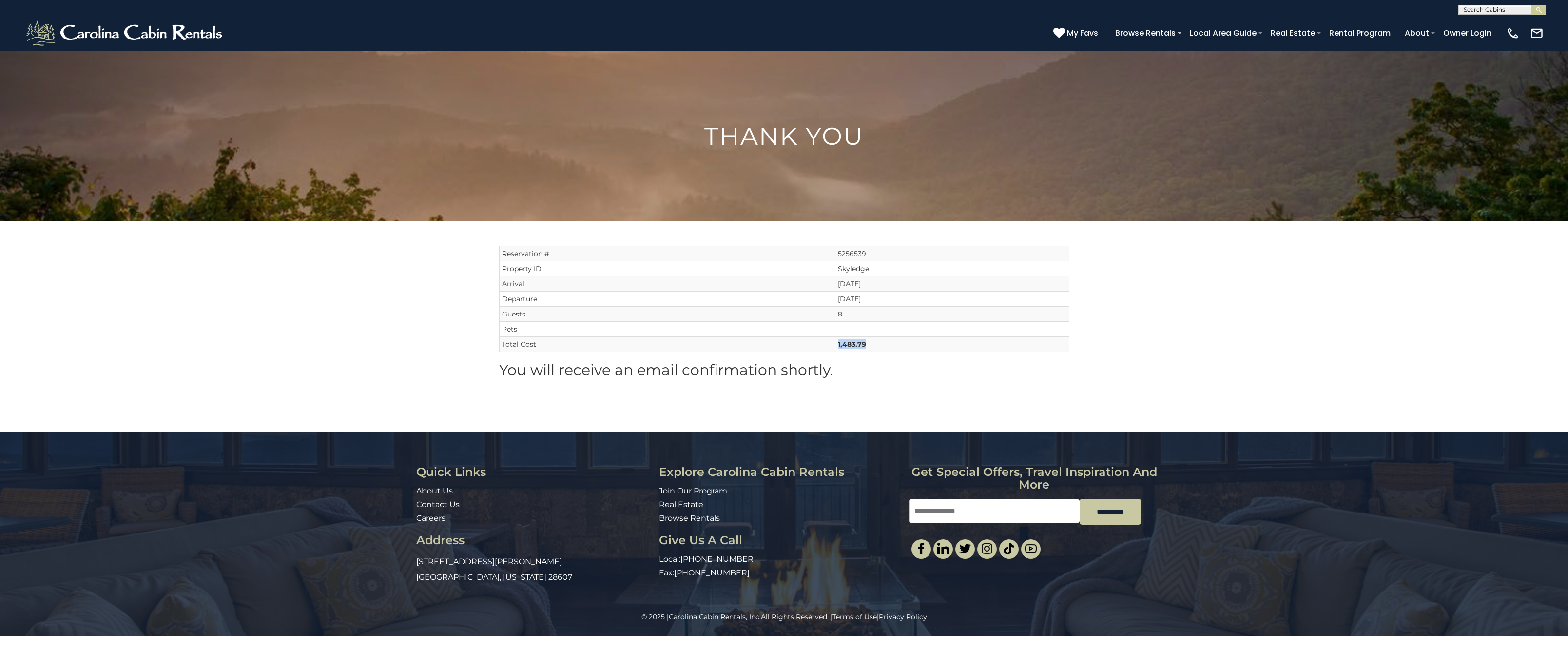
copy tr "1,483.79"
